Goal: Transaction & Acquisition: Purchase product/service

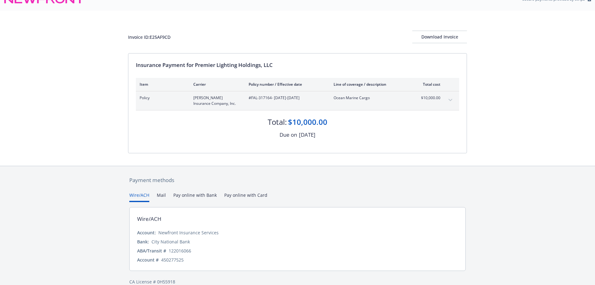
scroll to position [22, 0]
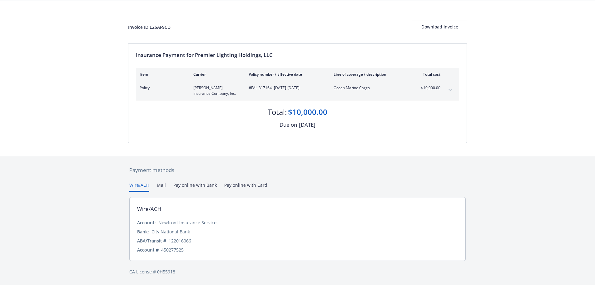
click at [158, 185] on button "Mail" at bounding box center [161, 187] width 9 height 10
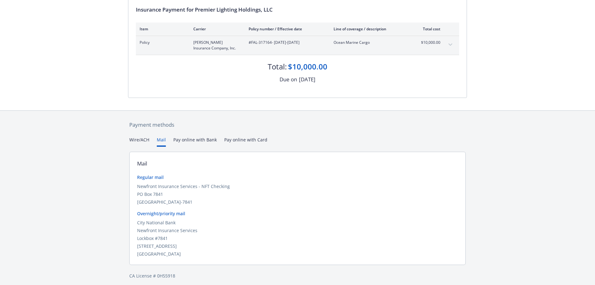
scroll to position [71, 0]
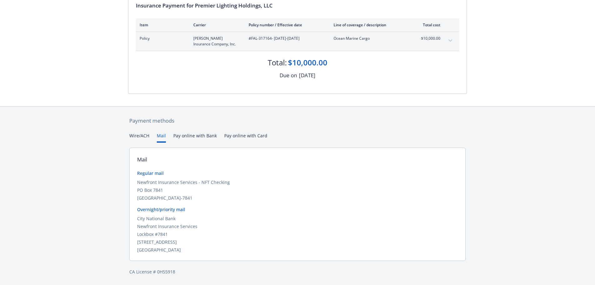
click at [142, 134] on div "Secure payments provided by Stripe Invoice ID: E25AF9CD Download Invoice Insura…" at bounding box center [297, 107] width 595 height 356
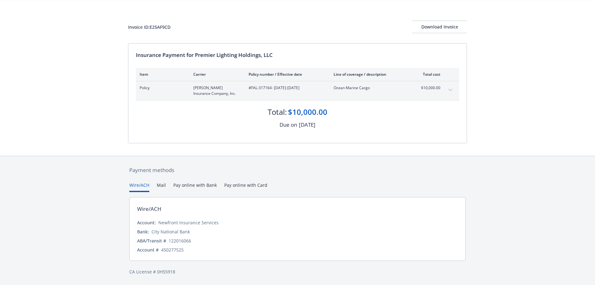
scroll to position [0, 0]
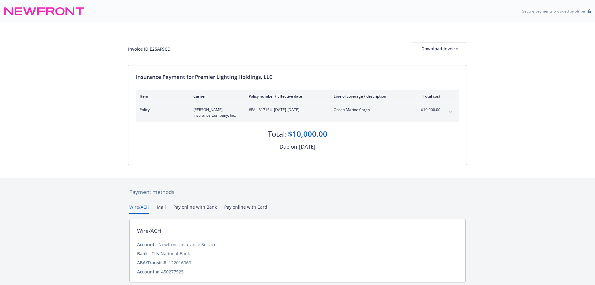
click at [450, 111] on icon "expand content" at bounding box center [451, 112] width 4 height 3
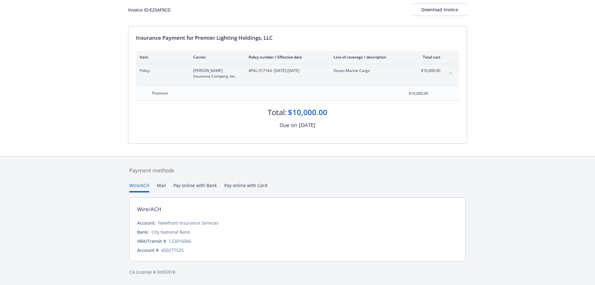
scroll to position [39, 0]
click at [254, 184] on div "Payment methods Wire/ACH Mail Pay online with Bank Pay online with Card Wire/AC…" at bounding box center [297, 220] width 339 height 129
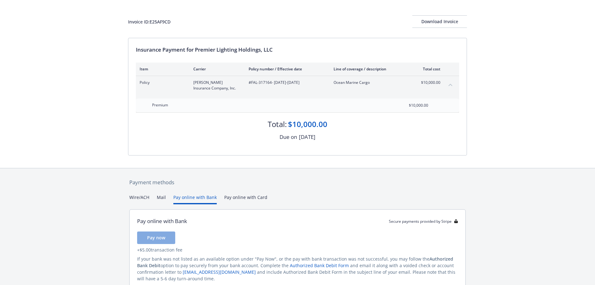
click at [193, 198] on button "Pay online with Bank" at bounding box center [194, 199] width 43 height 10
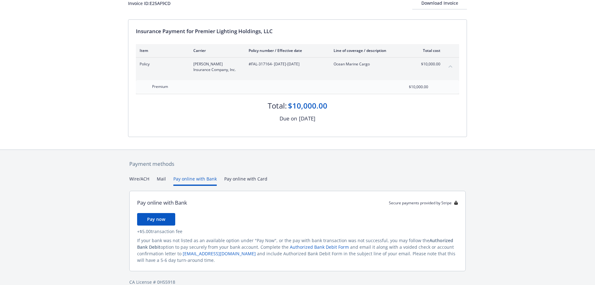
scroll to position [56, 0]
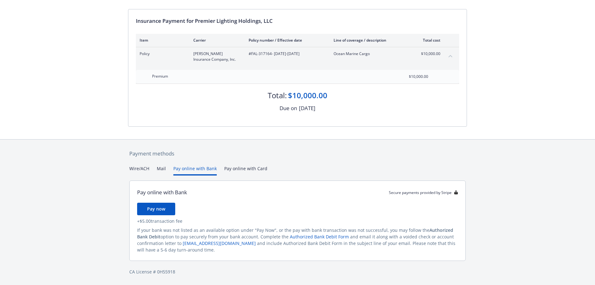
click at [162, 168] on button "Mail" at bounding box center [161, 170] width 9 height 10
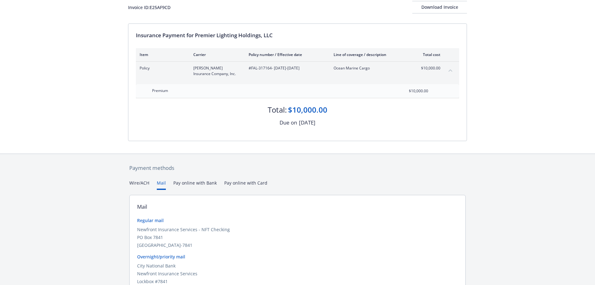
scroll to position [89, 0]
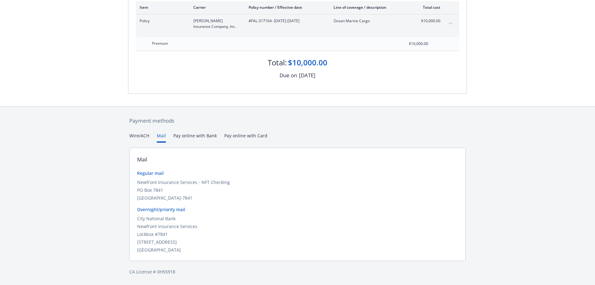
click at [135, 136] on div "Secure payments provided by Stripe Invoice ID: E25AF9CD Download Invoice Insura…" at bounding box center [297, 97] width 595 height 373
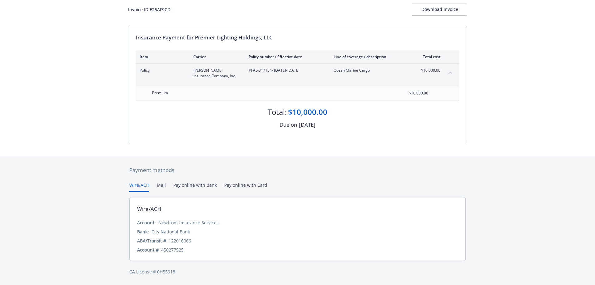
scroll to position [39, 0]
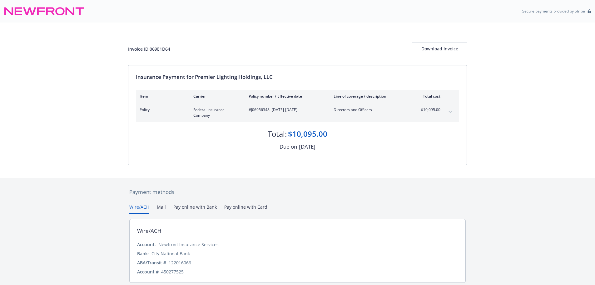
click at [453, 113] on button "expand content" at bounding box center [451, 112] width 10 height 10
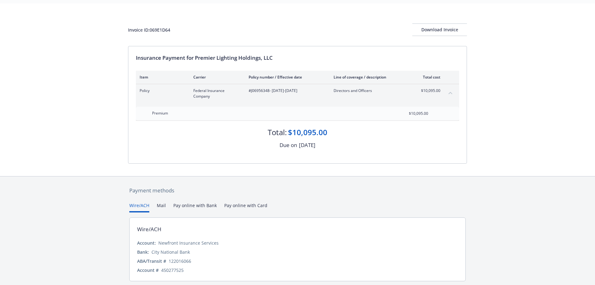
scroll to position [8, 0]
